Goal: Task Accomplishment & Management: Complete application form

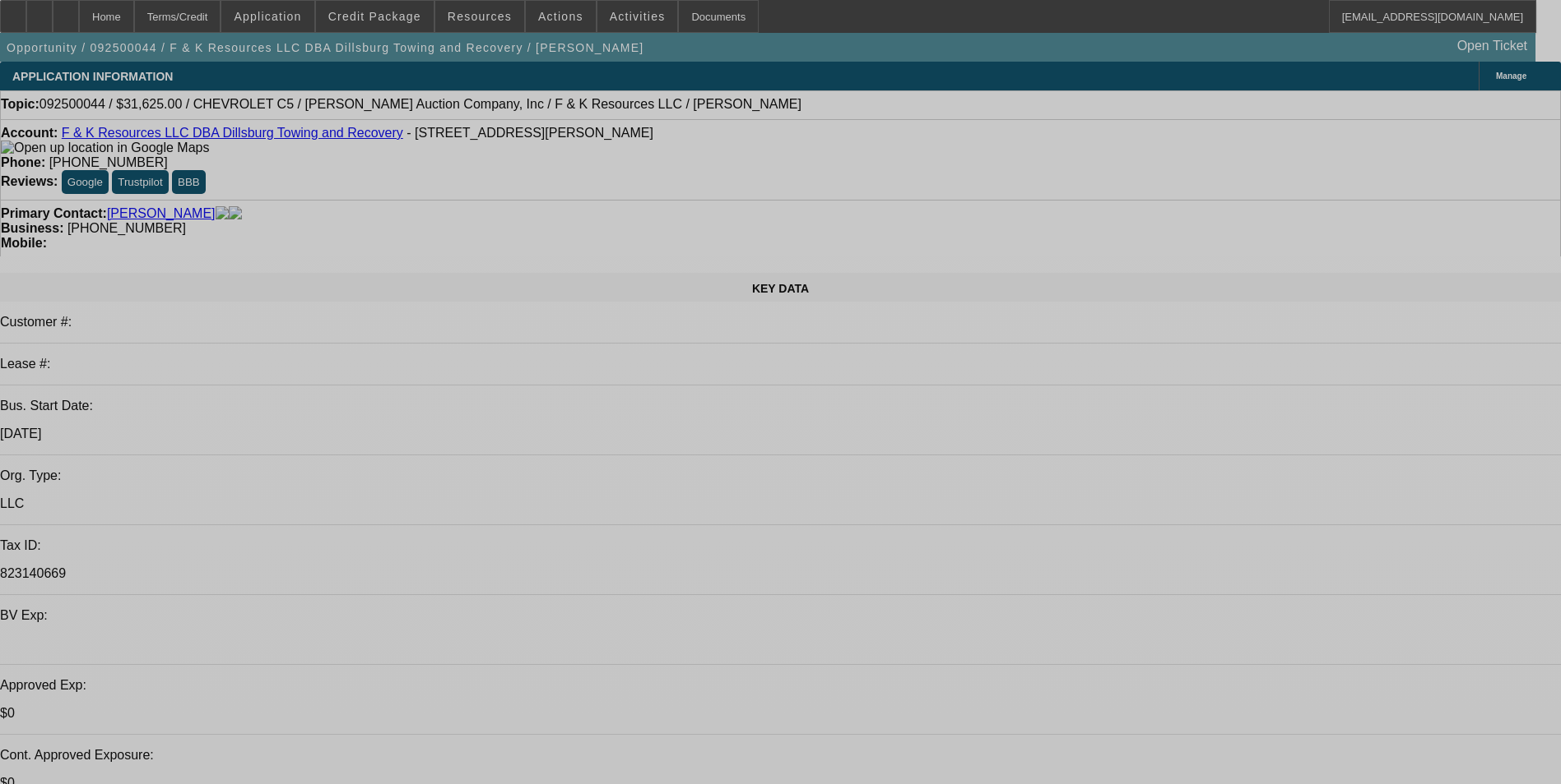
select select "0"
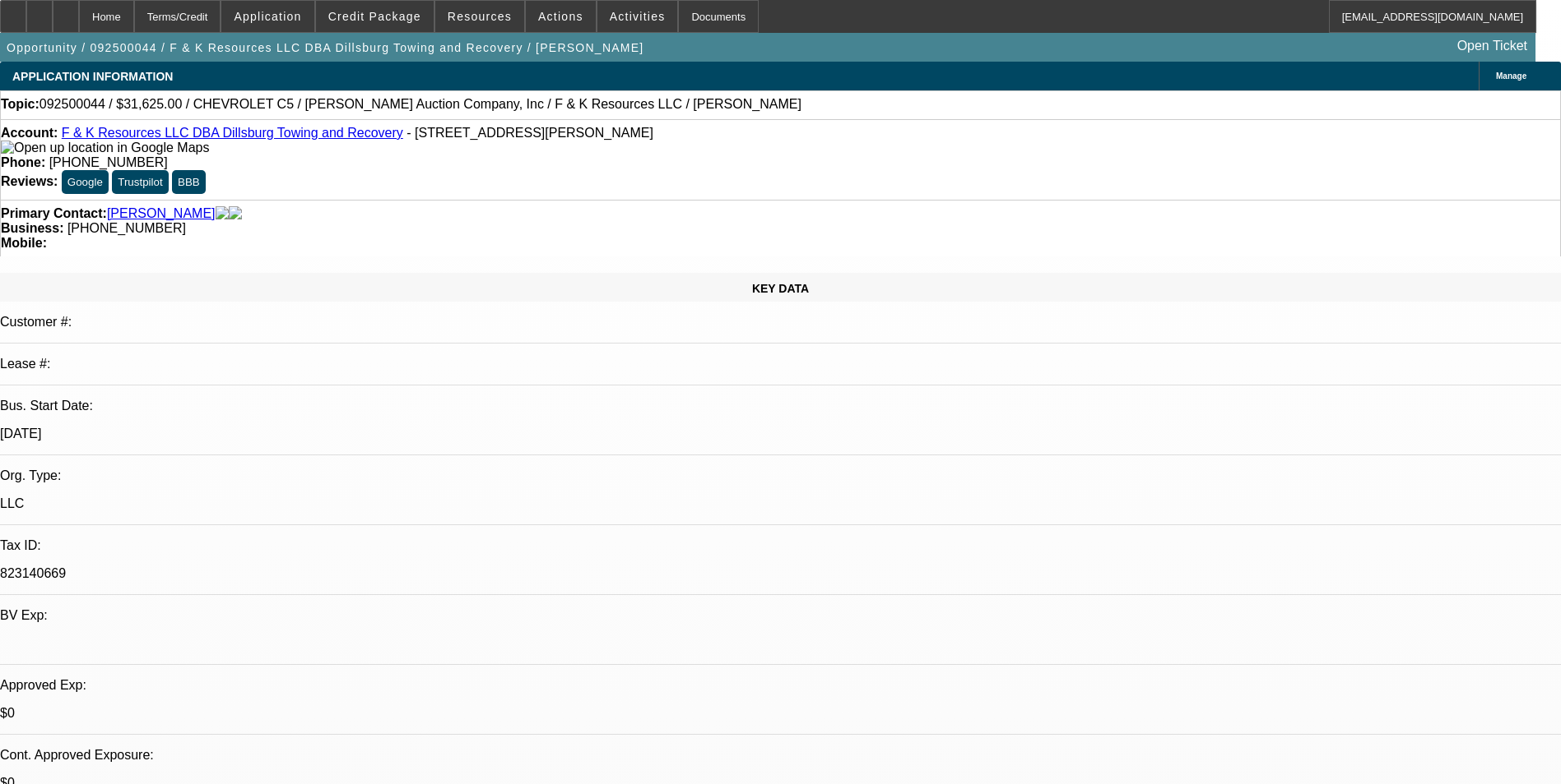
select select "0"
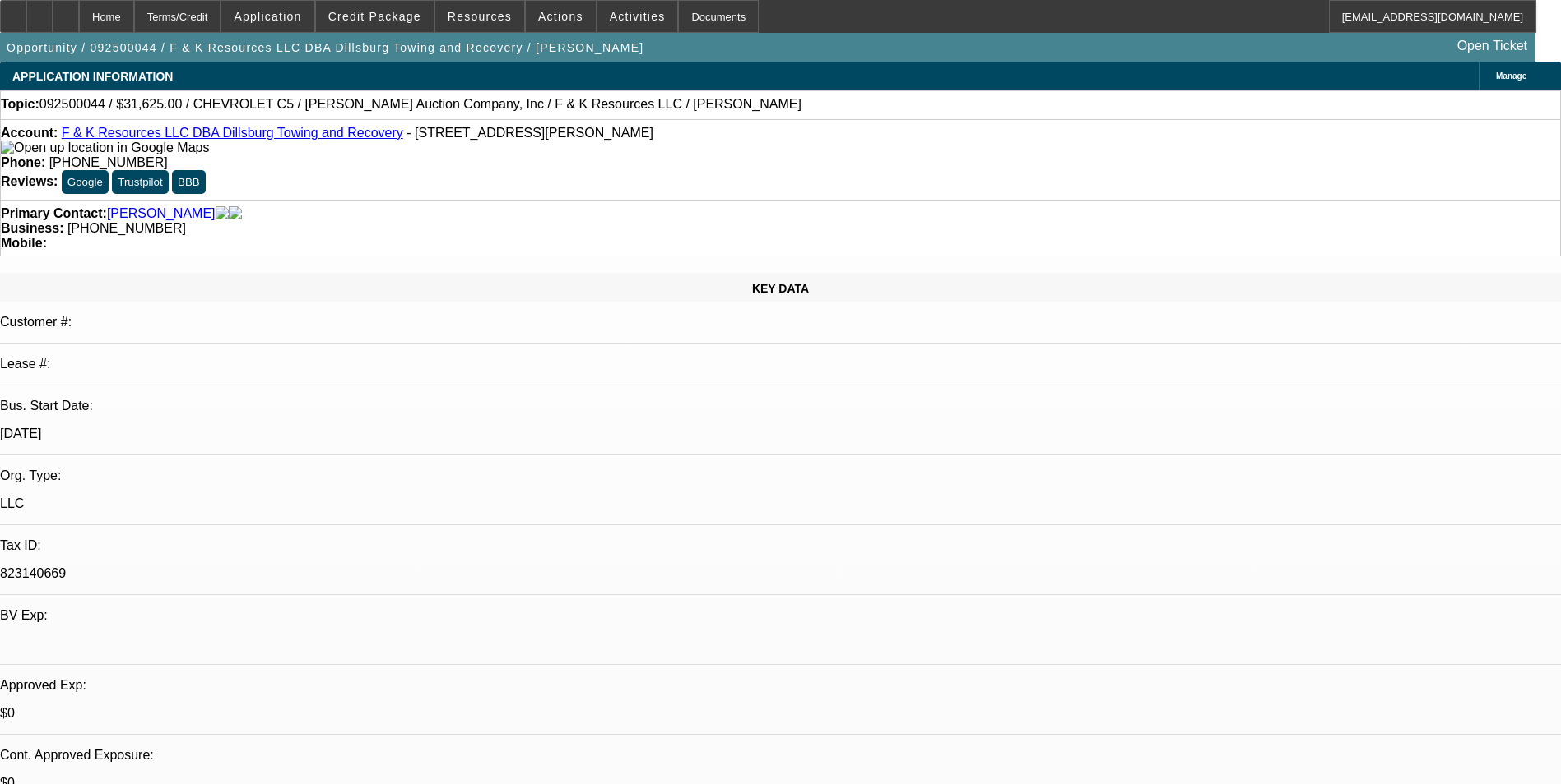
select select "0"
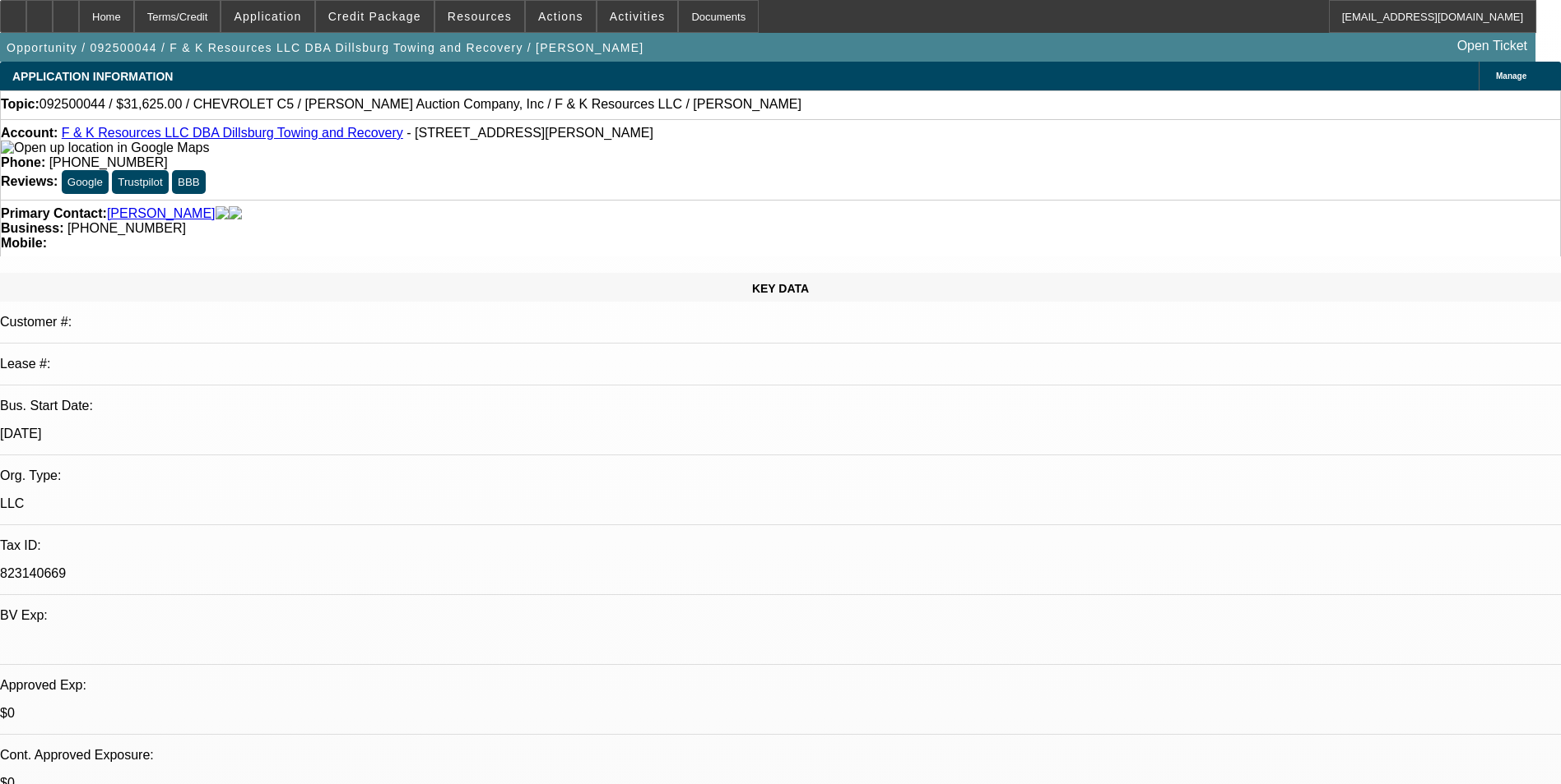
select select "0"
select select "1"
select select "6"
select select "1"
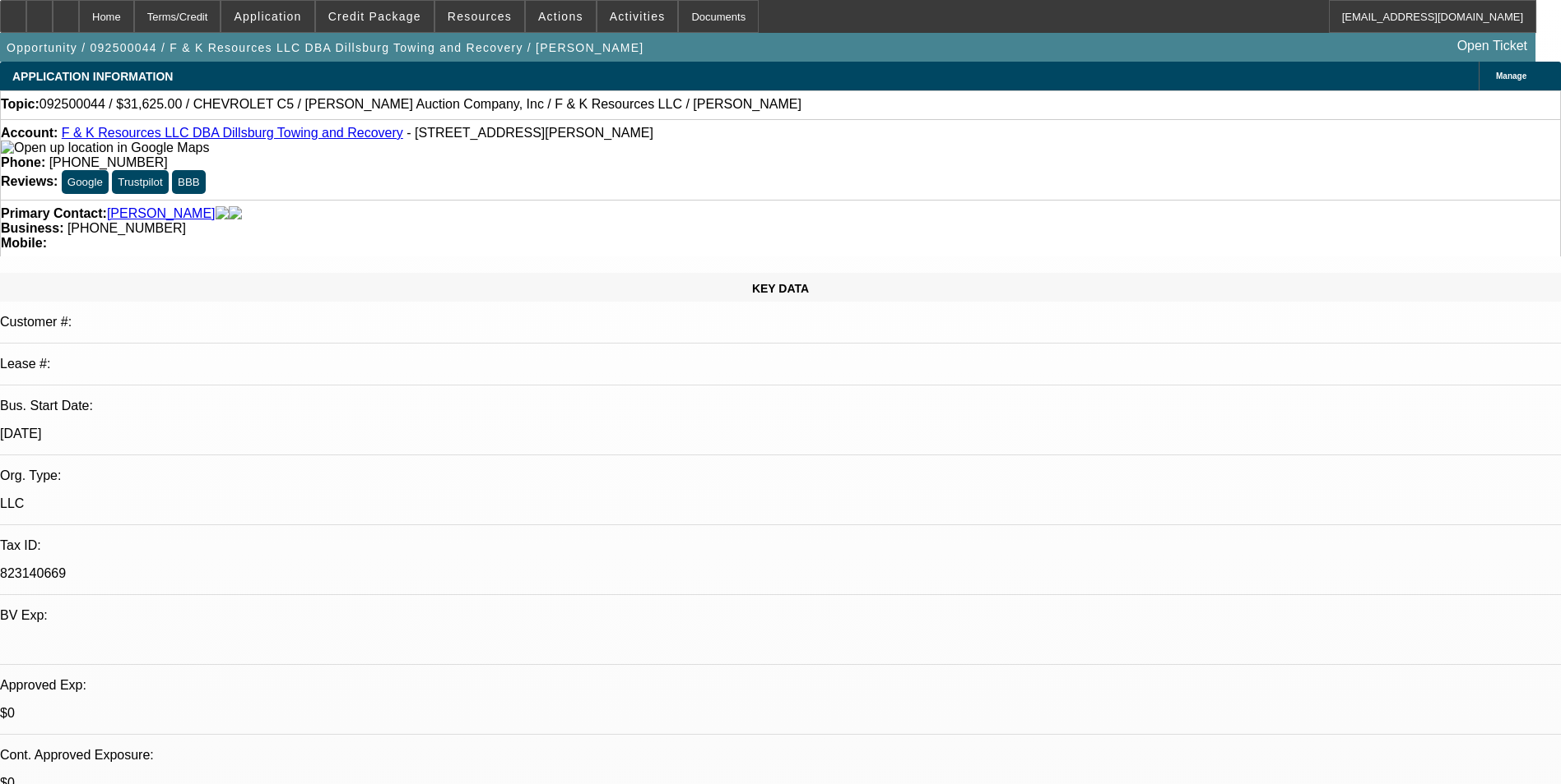
select select "1"
select select "6"
select select "1"
select select "6"
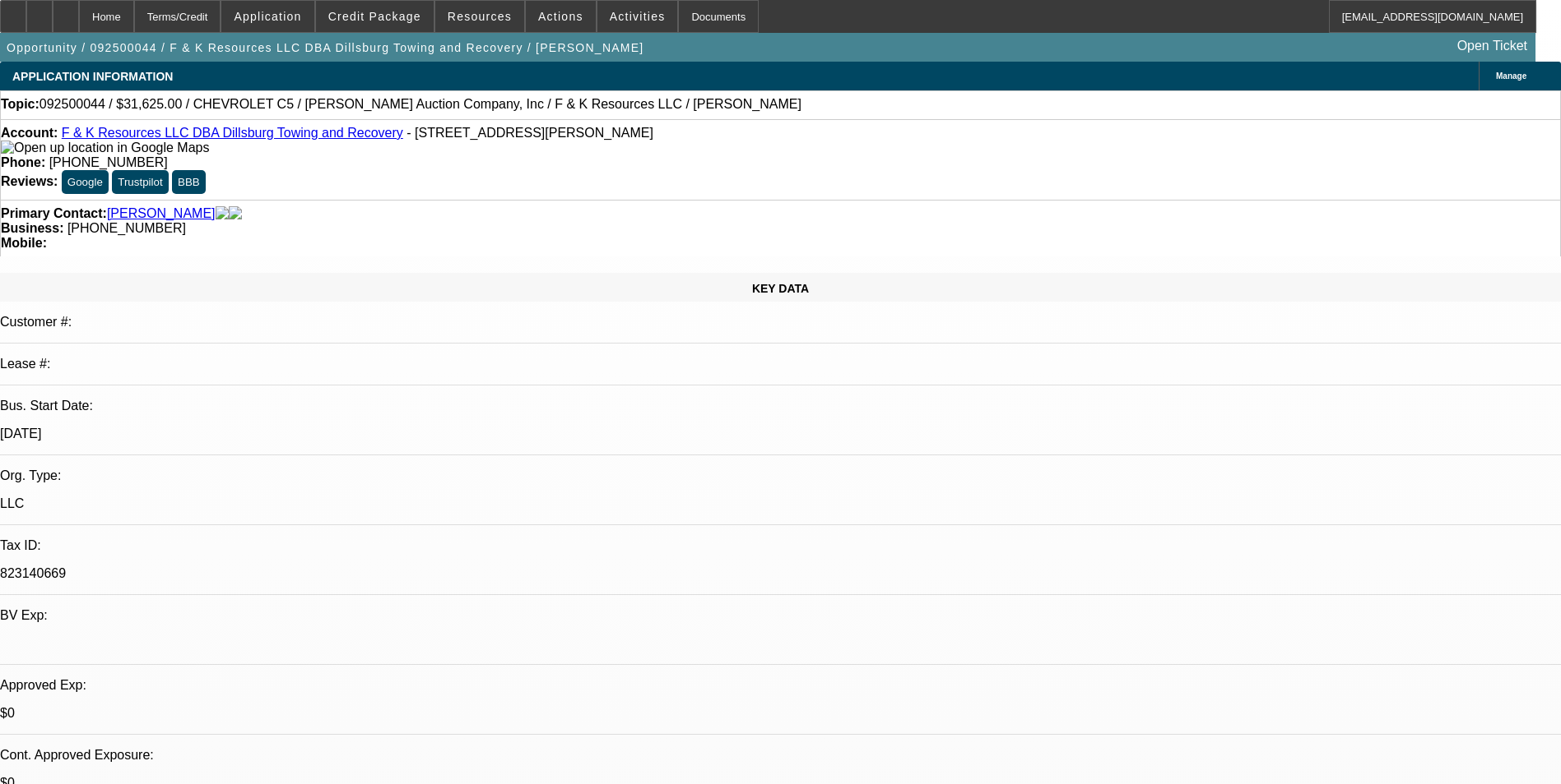
select select "1"
select select "6"
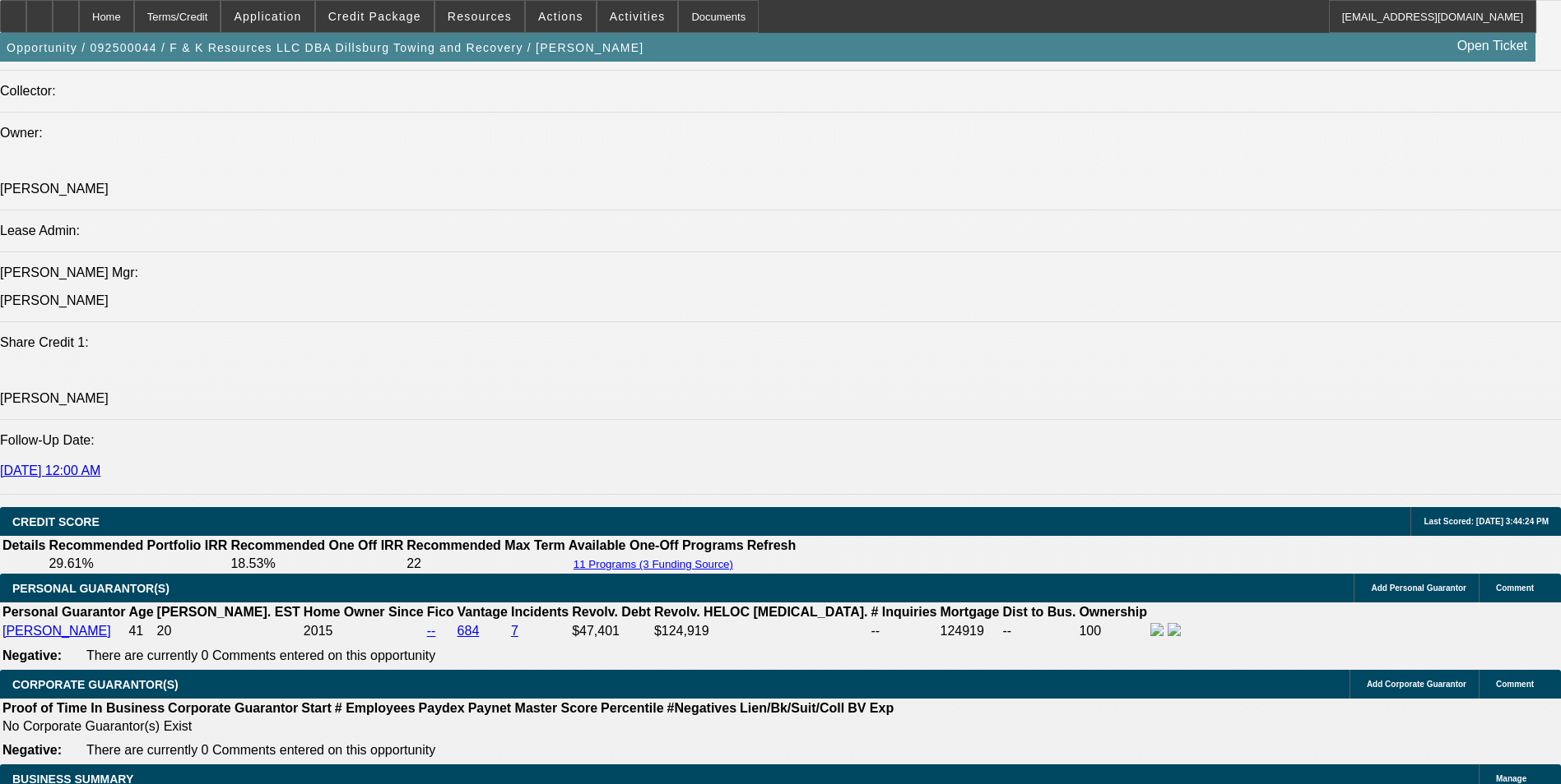
scroll to position [1599, 0]
